Goal: Find specific page/section: Locate item on page

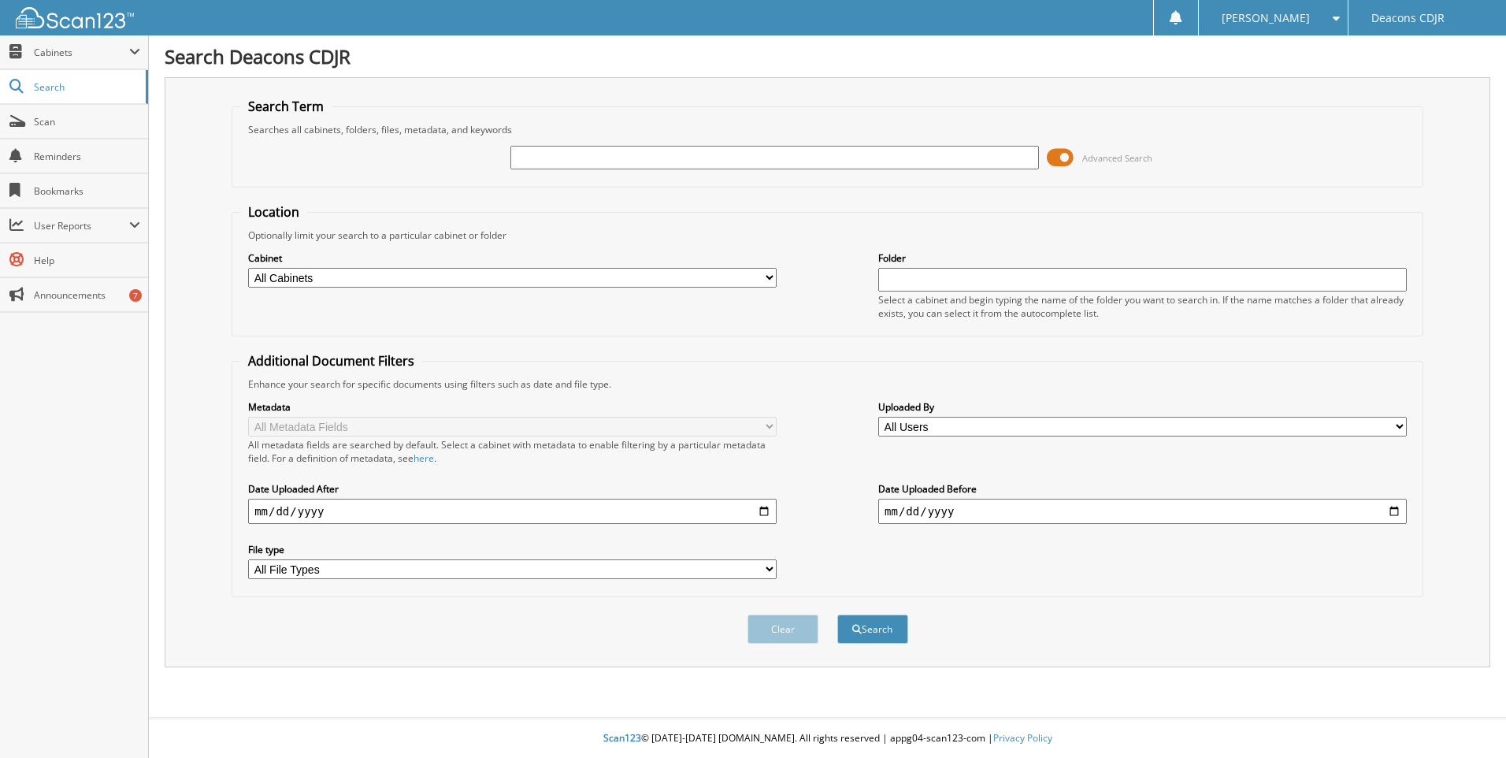
click at [544, 158] on input "text" at bounding box center [774, 158] width 529 height 24
type input "39669"
click at [837, 614] on button "Search" at bounding box center [872, 628] width 71 height 29
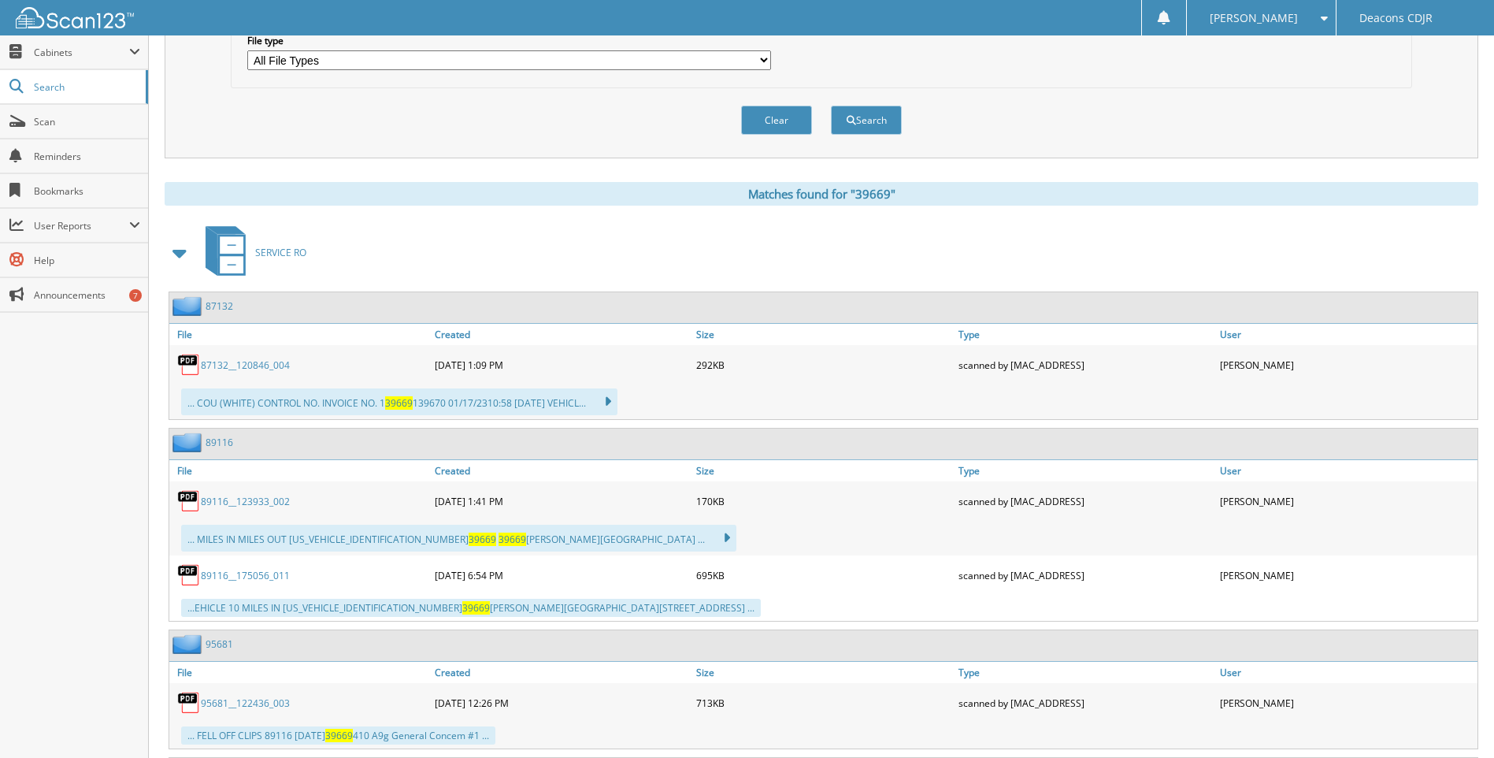
scroll to position [473, 0]
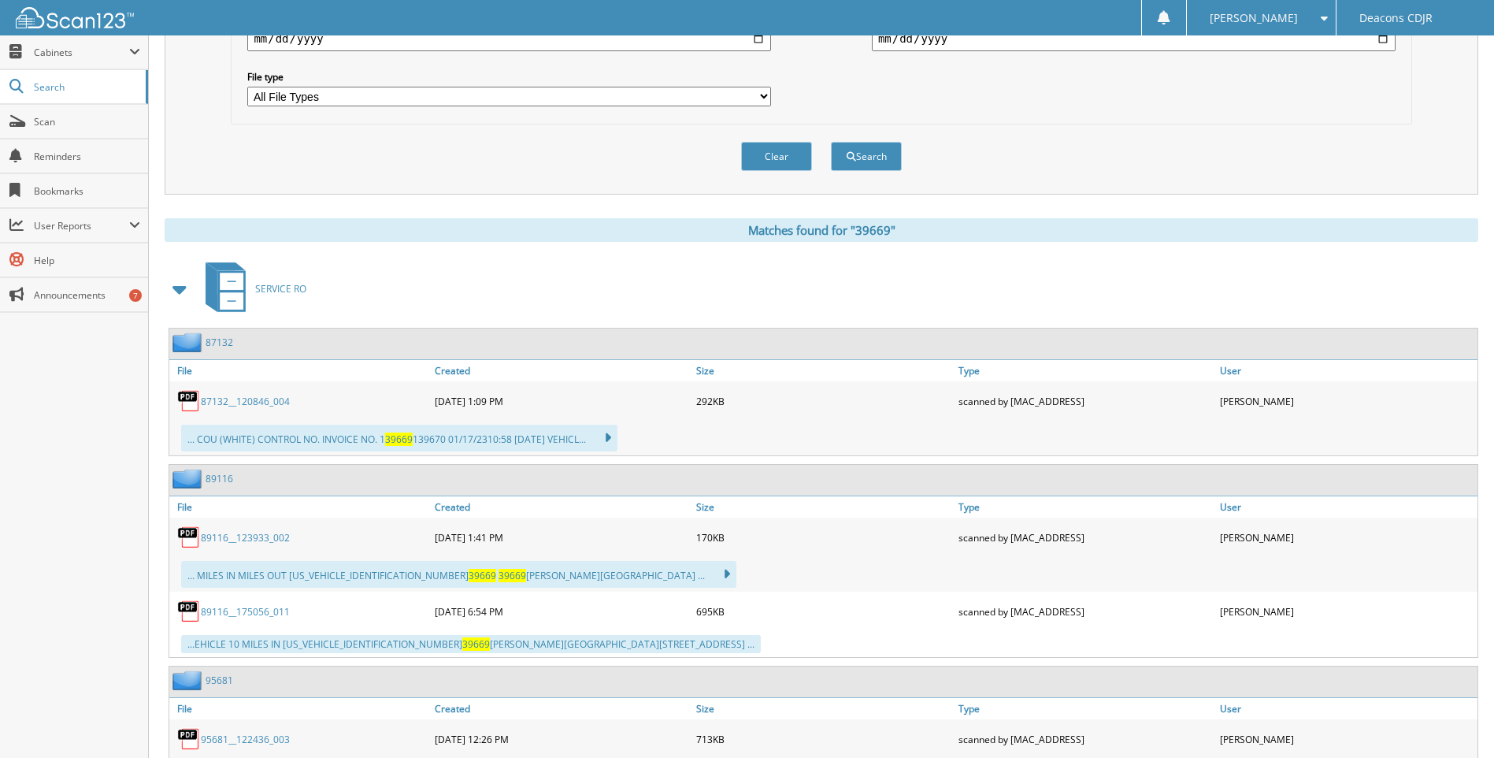
click at [250, 403] on link "87132__120846_004" at bounding box center [245, 401] width 89 height 13
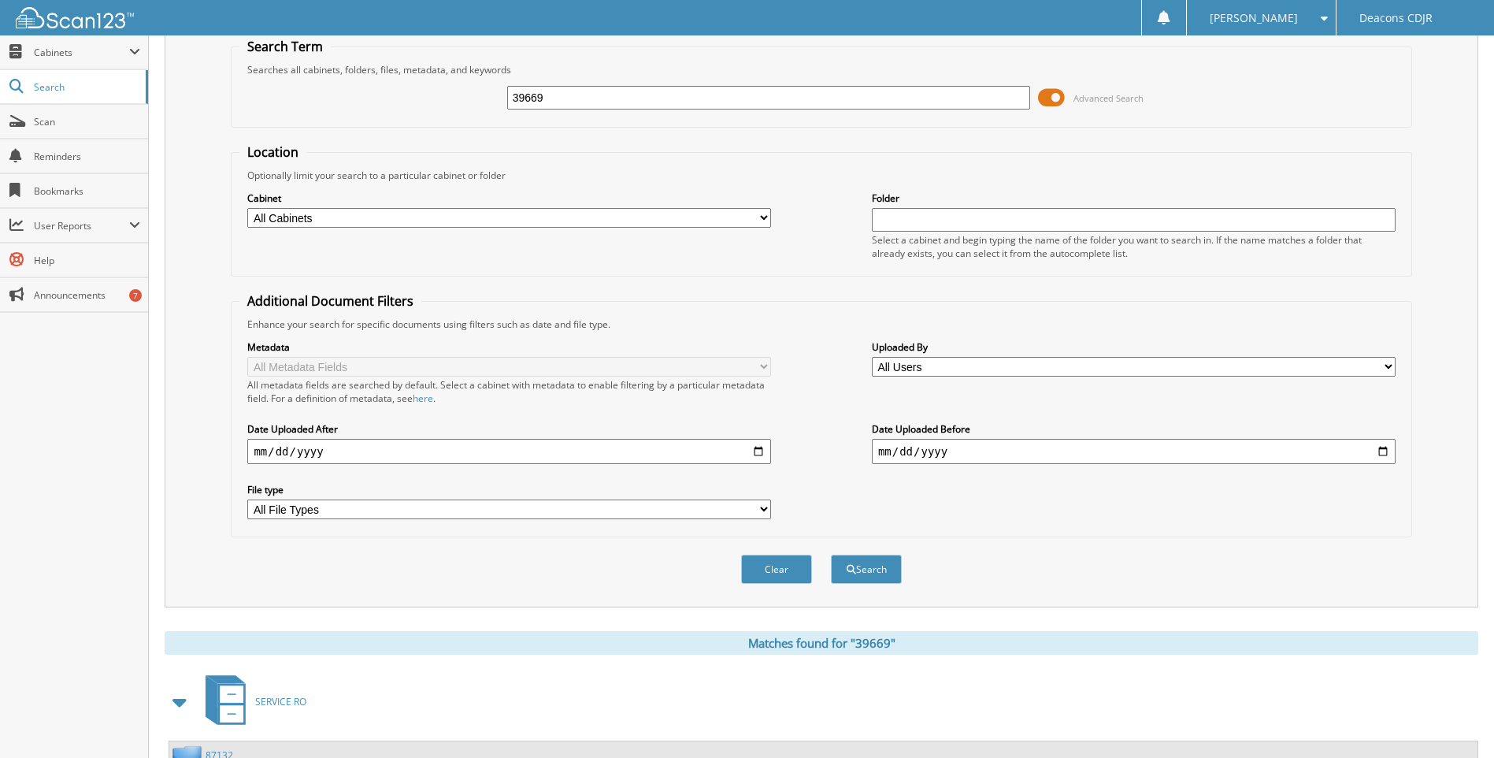
scroll to position [0, 0]
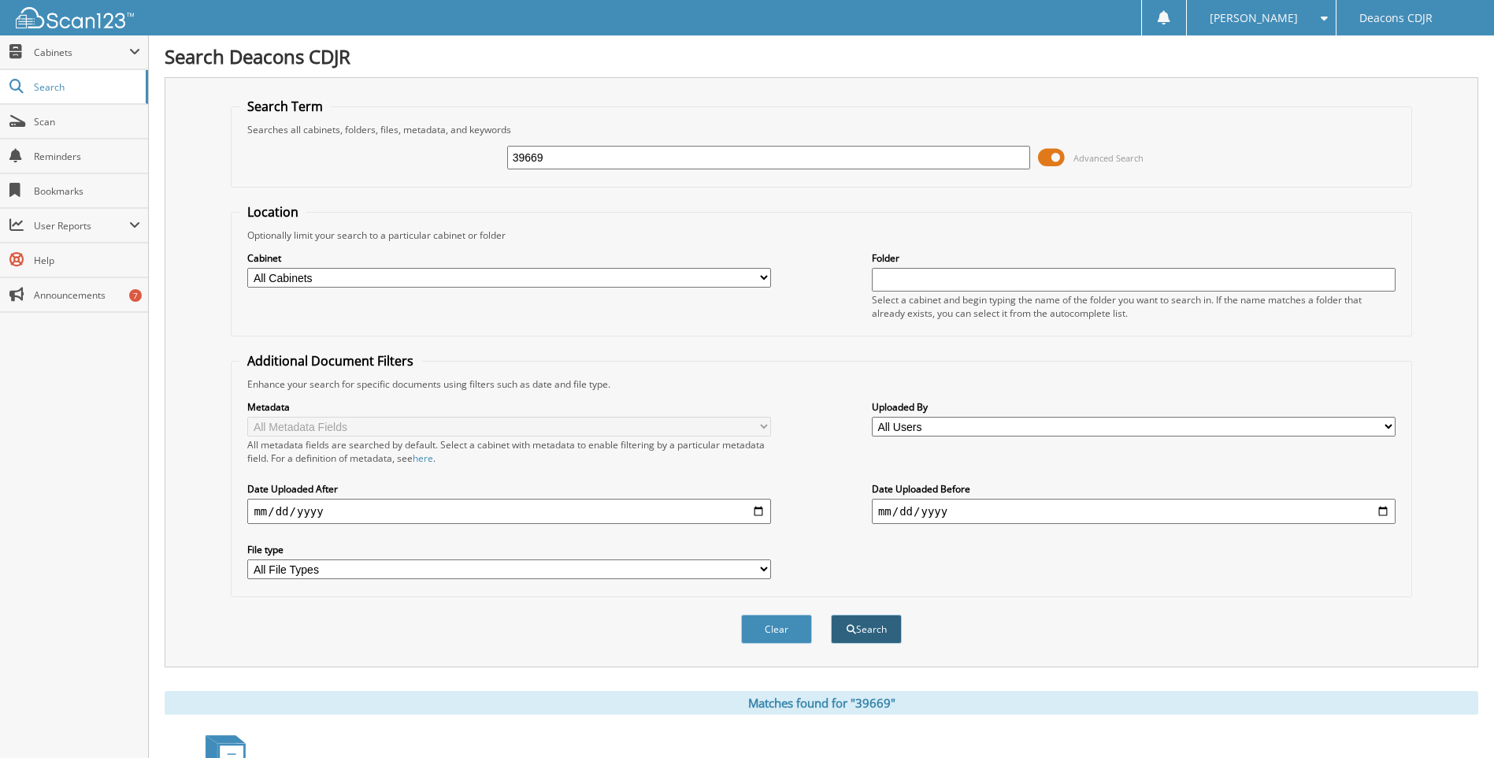
click at [866, 628] on button "Search" at bounding box center [866, 628] width 71 height 29
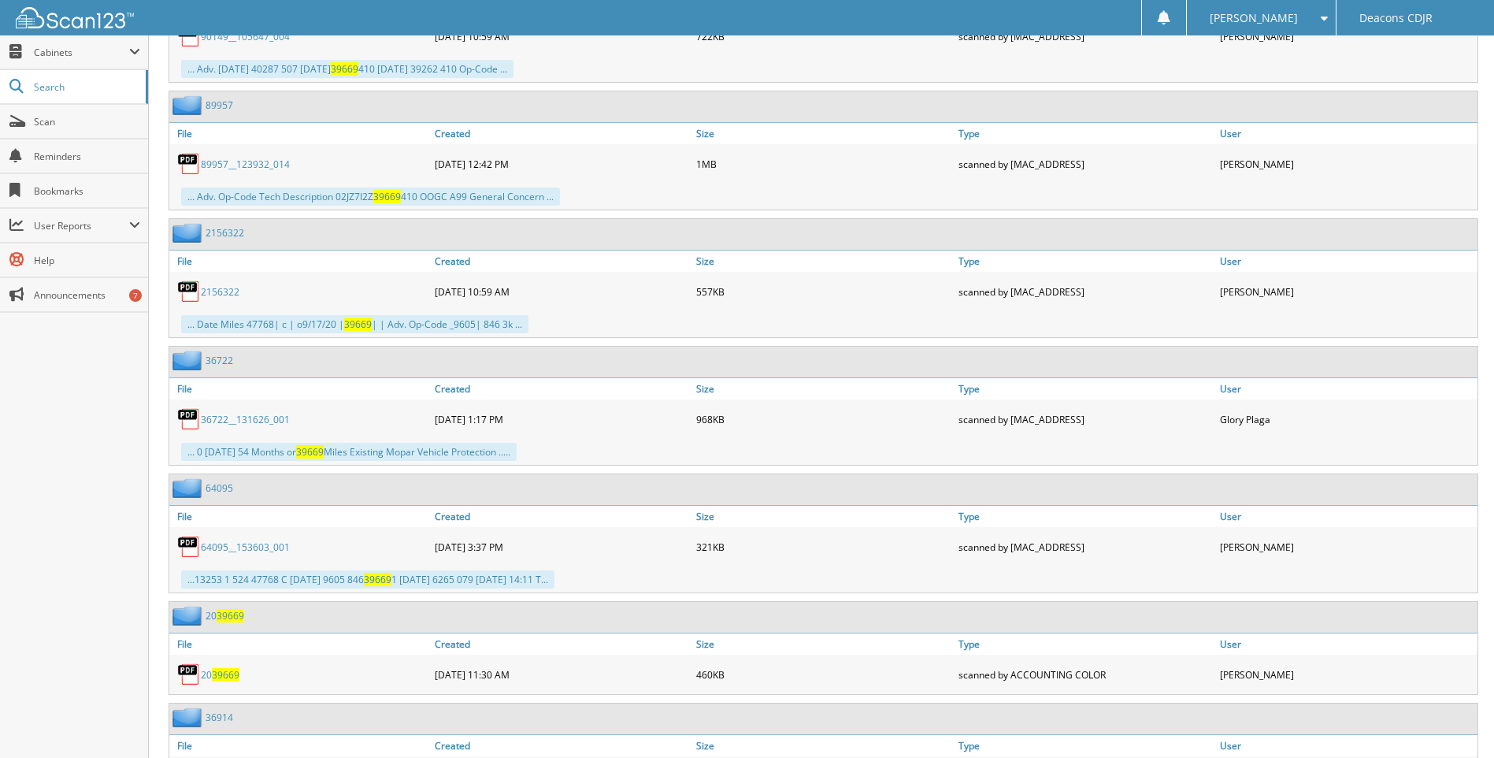
scroll to position [1969, 0]
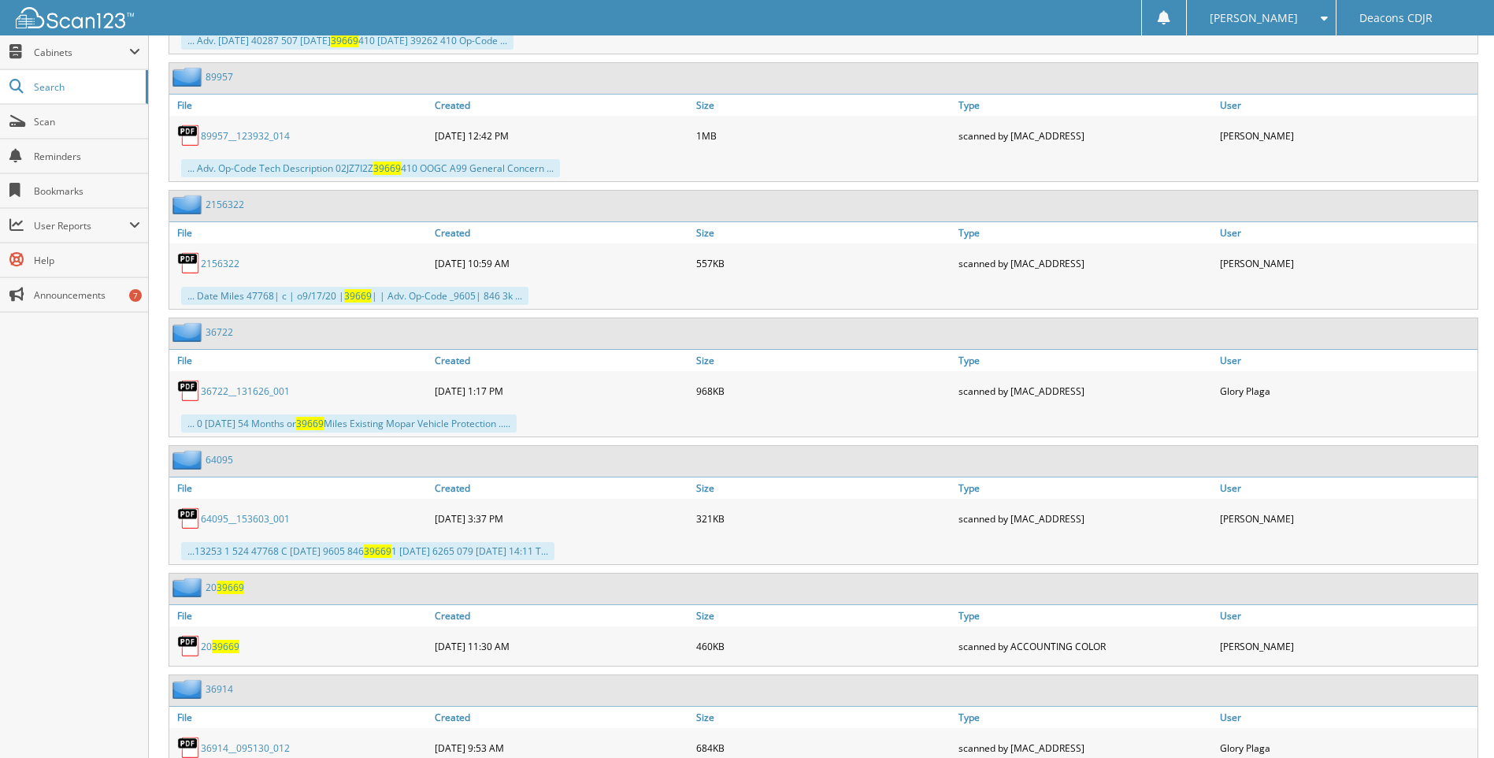
click at [230, 395] on link "36722__131626_001" at bounding box center [245, 390] width 89 height 13
